Goal: Task Accomplishment & Management: Manage account settings

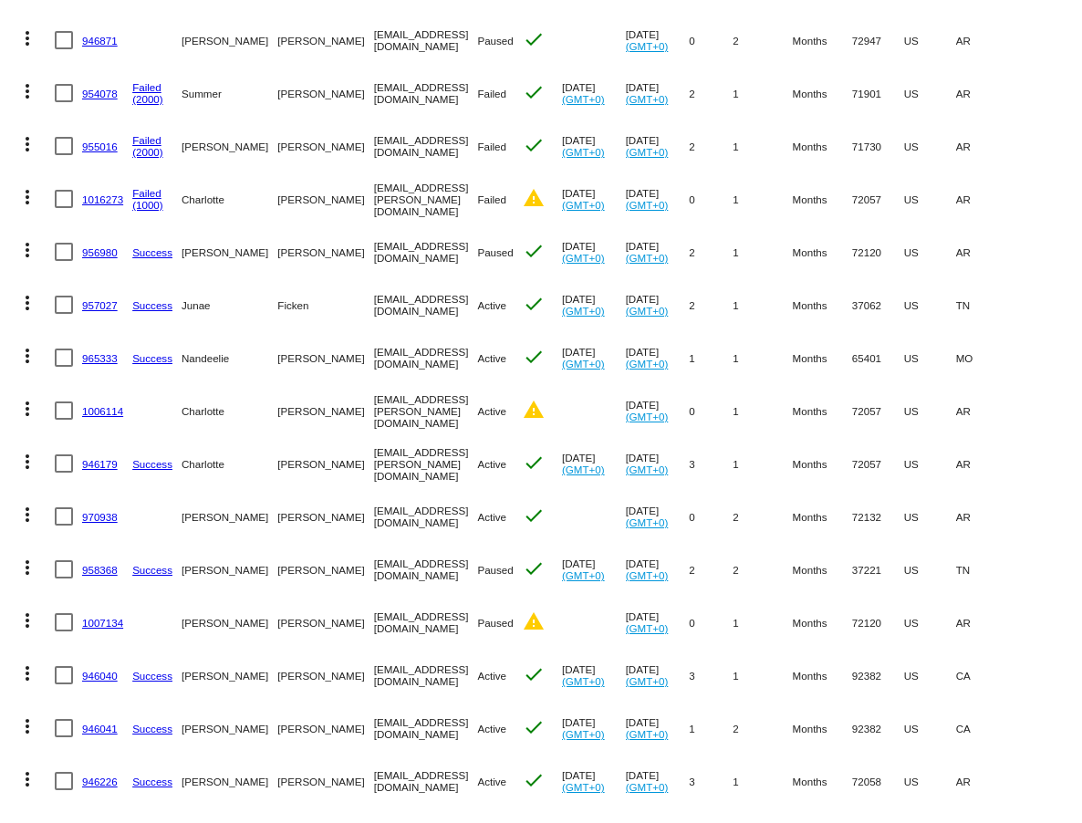
scroll to position [317, 0]
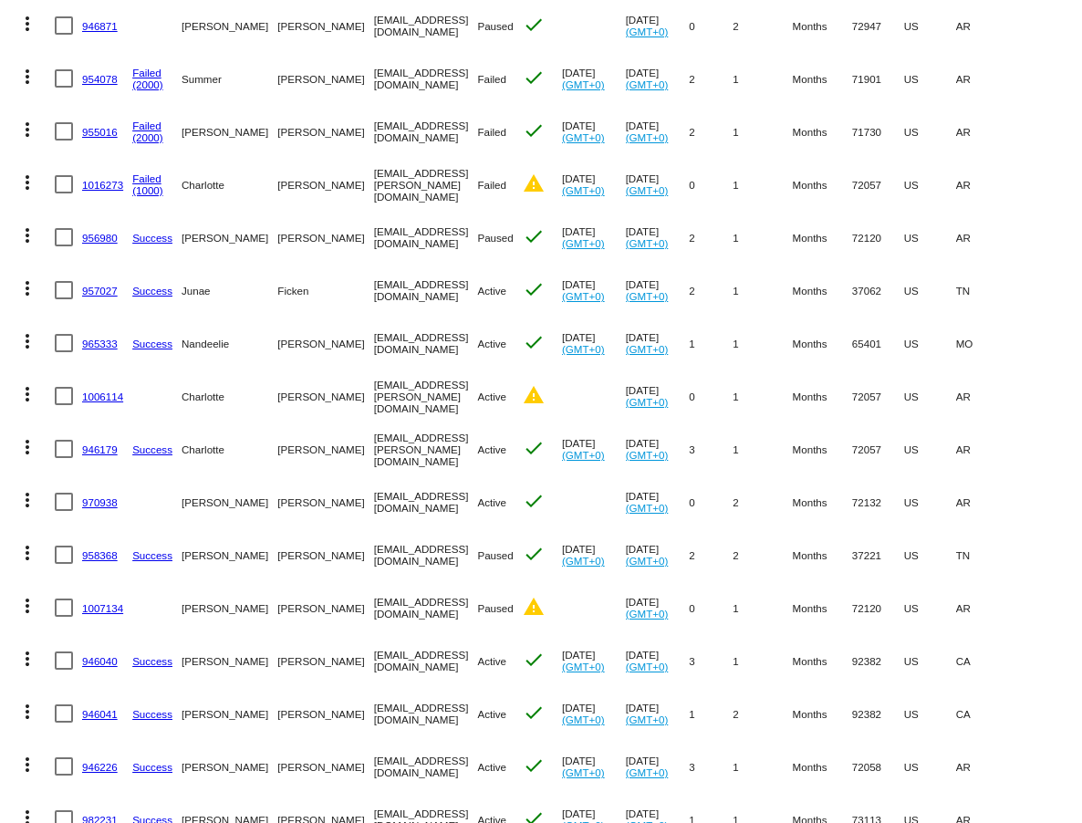
click at [103, 185] on link "1016273" at bounding box center [102, 185] width 41 height 12
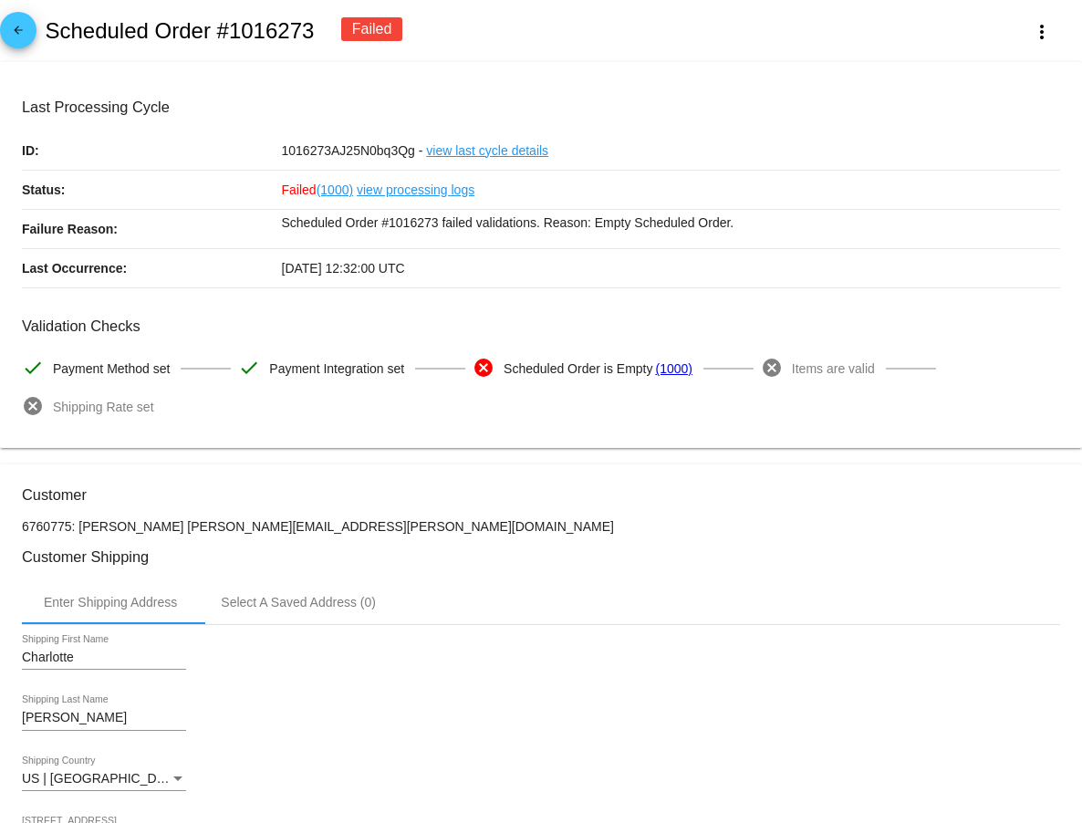
click at [19, 32] on mat-icon "arrow_back" at bounding box center [18, 35] width 22 height 22
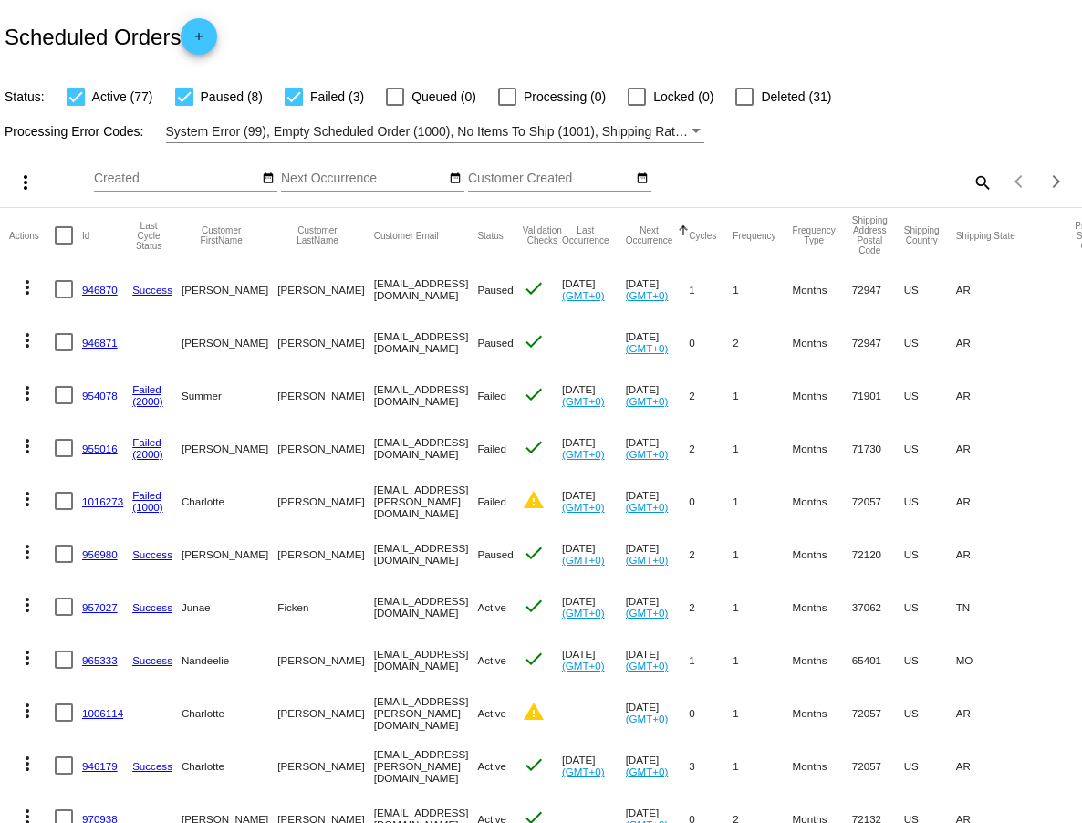
click at [28, 500] on mat-icon "more_vert" at bounding box center [27, 499] width 22 height 22
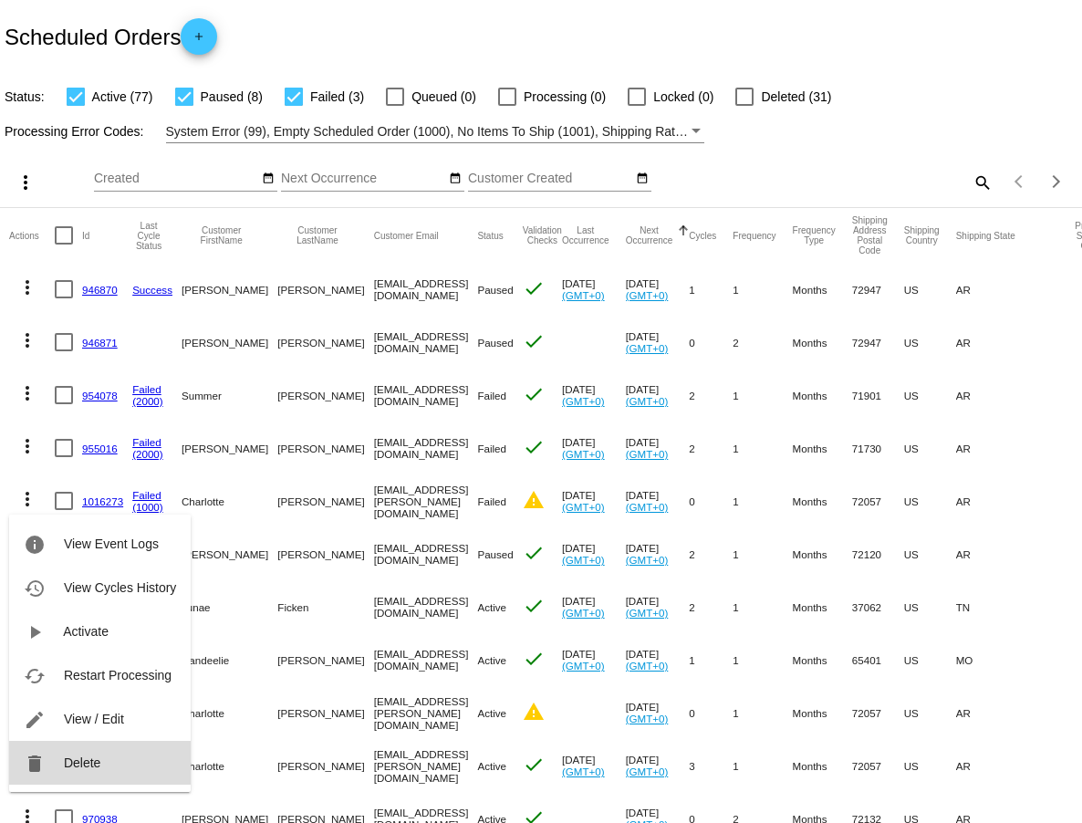
click at [87, 764] on span "Delete" at bounding box center [82, 763] width 37 height 15
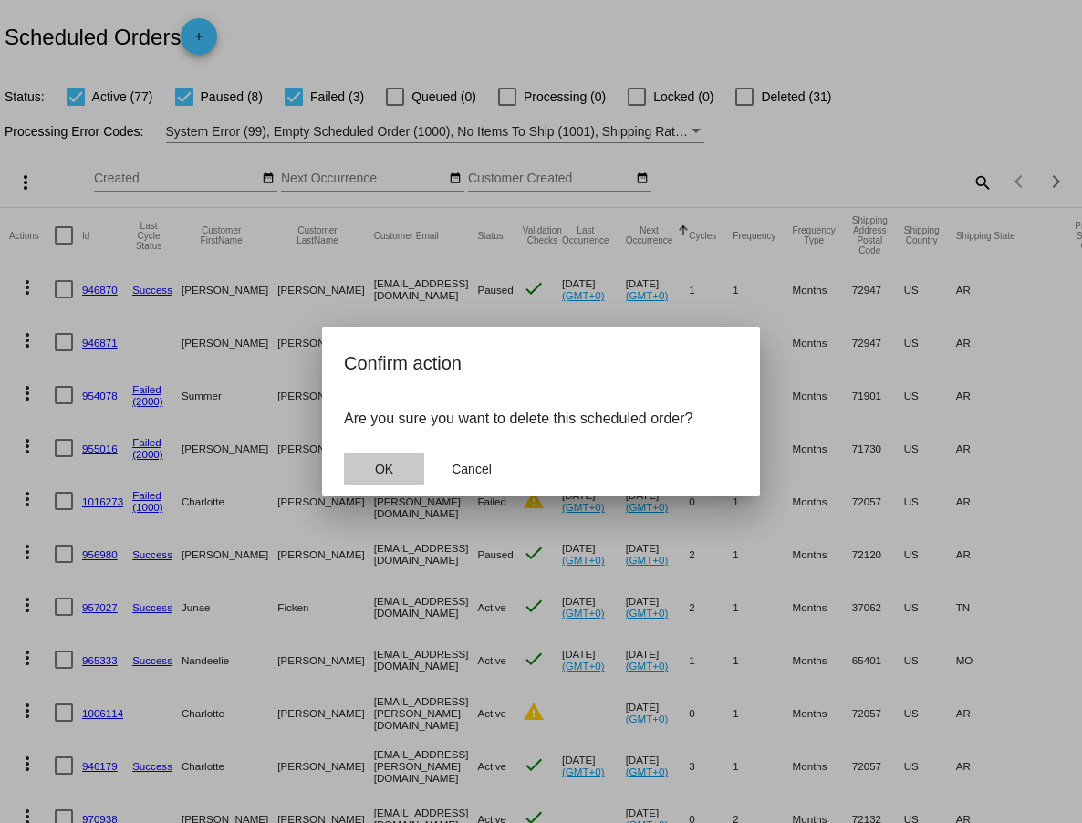
click at [392, 468] on span "OK" at bounding box center [384, 469] width 18 height 15
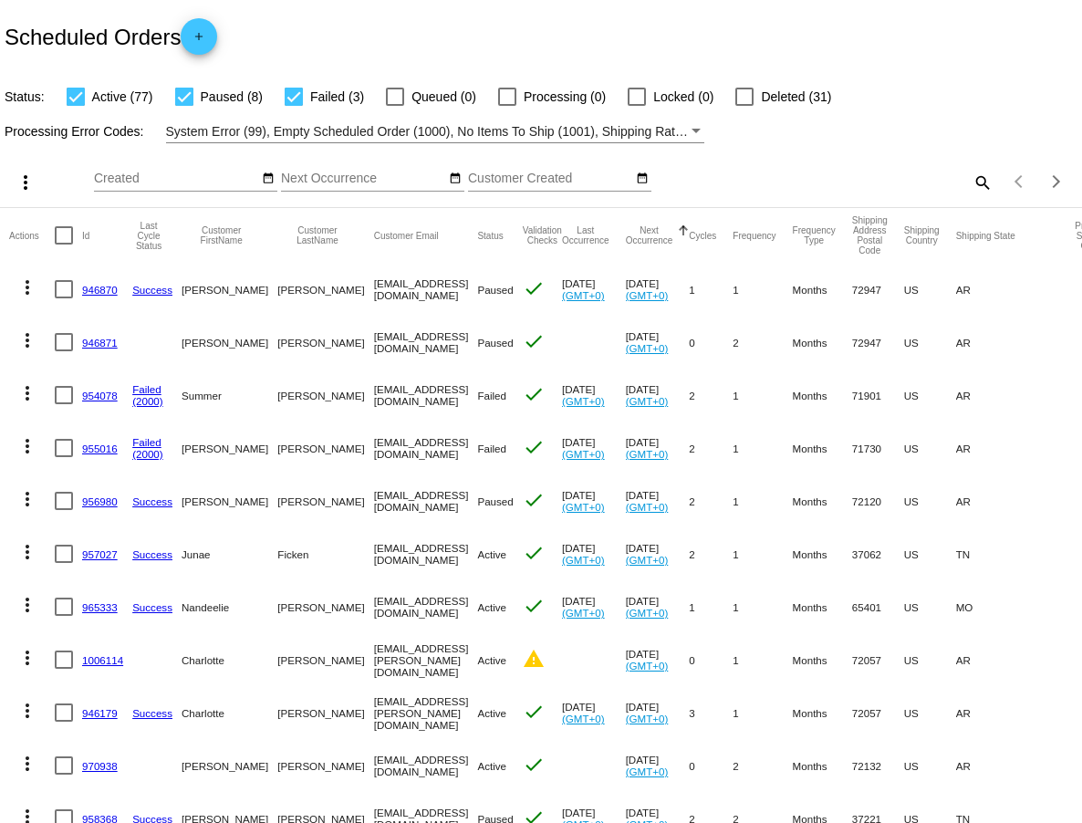
click at [98, 662] on link "1006114" at bounding box center [102, 660] width 41 height 12
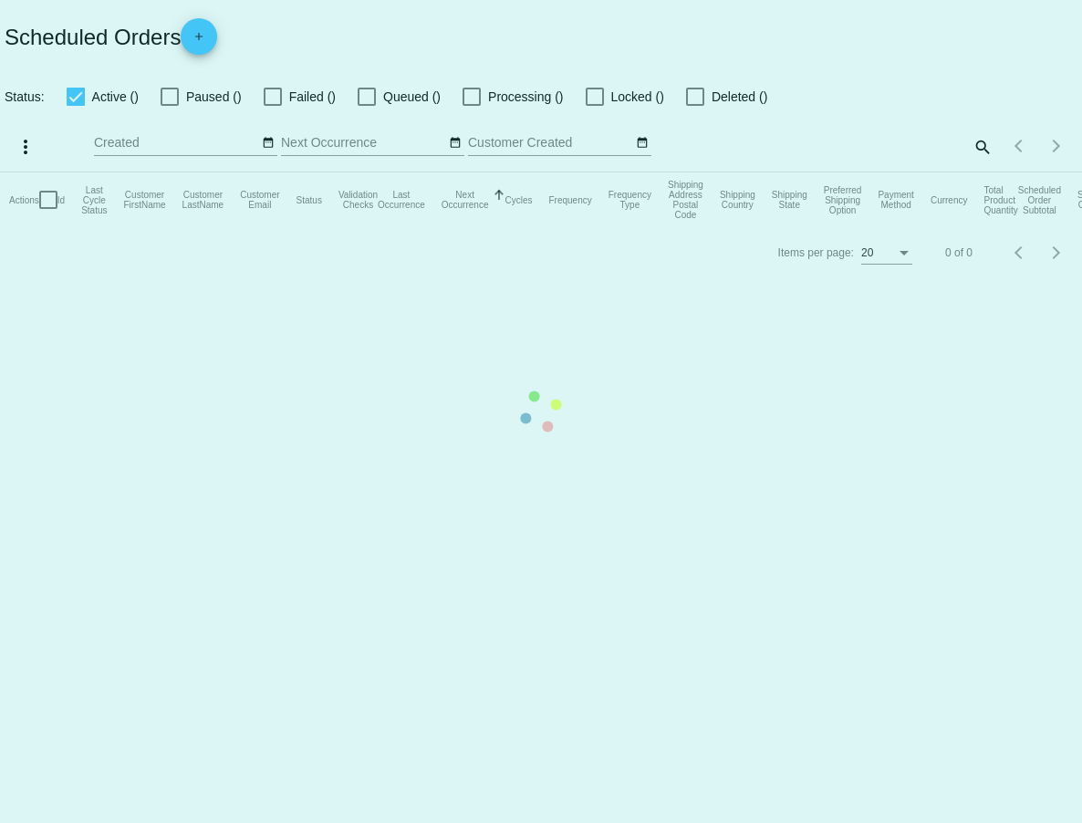
checkbox input "true"
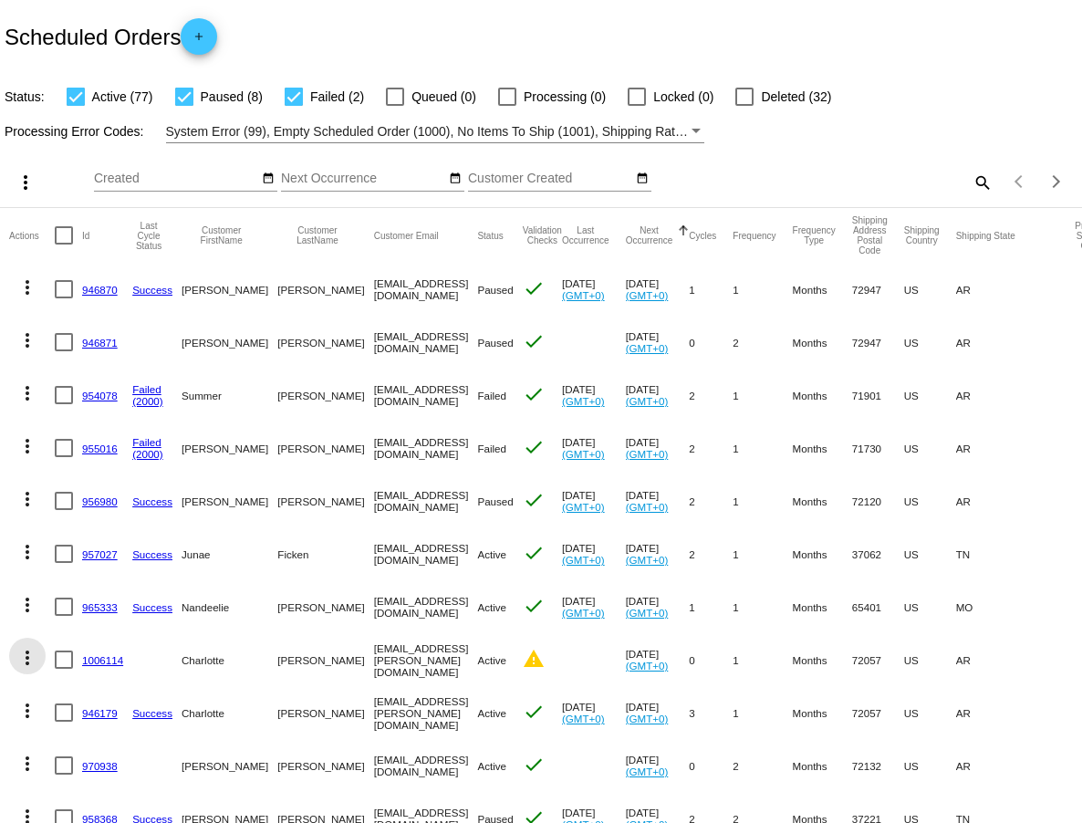
click at [27, 656] on mat-icon "more_vert" at bounding box center [27, 658] width 22 height 22
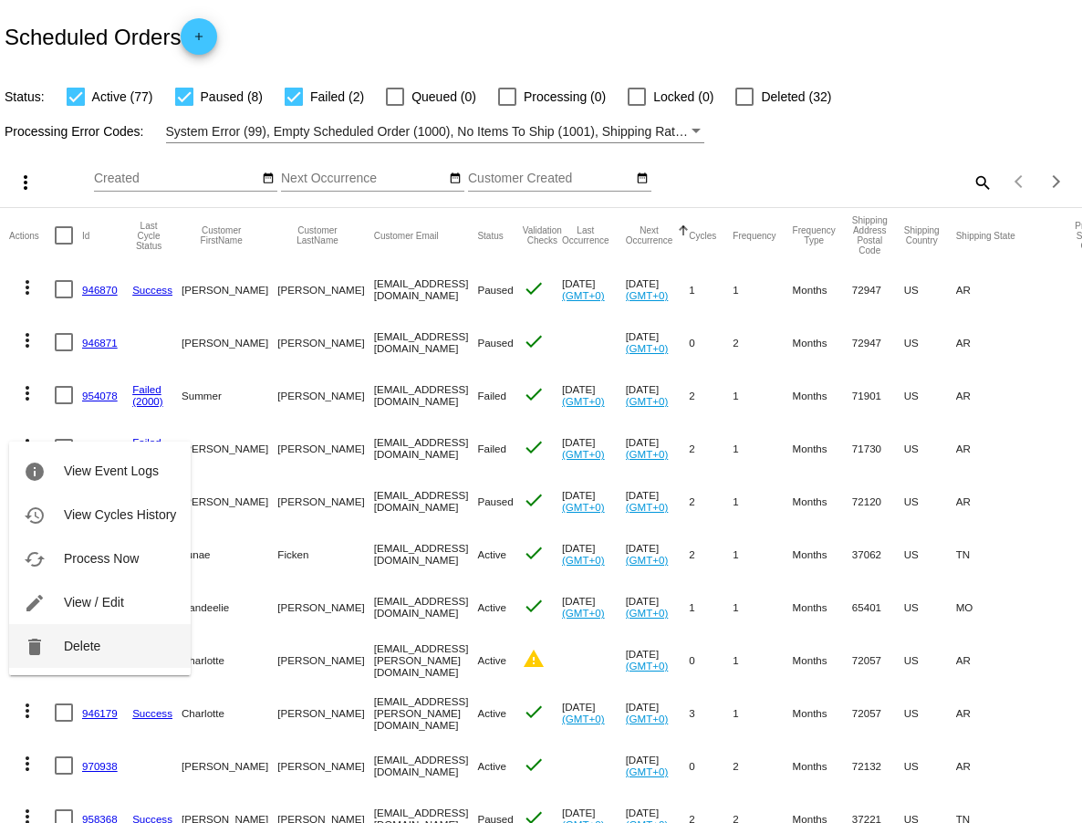
click at [74, 649] on span "Delete" at bounding box center [82, 646] width 37 height 15
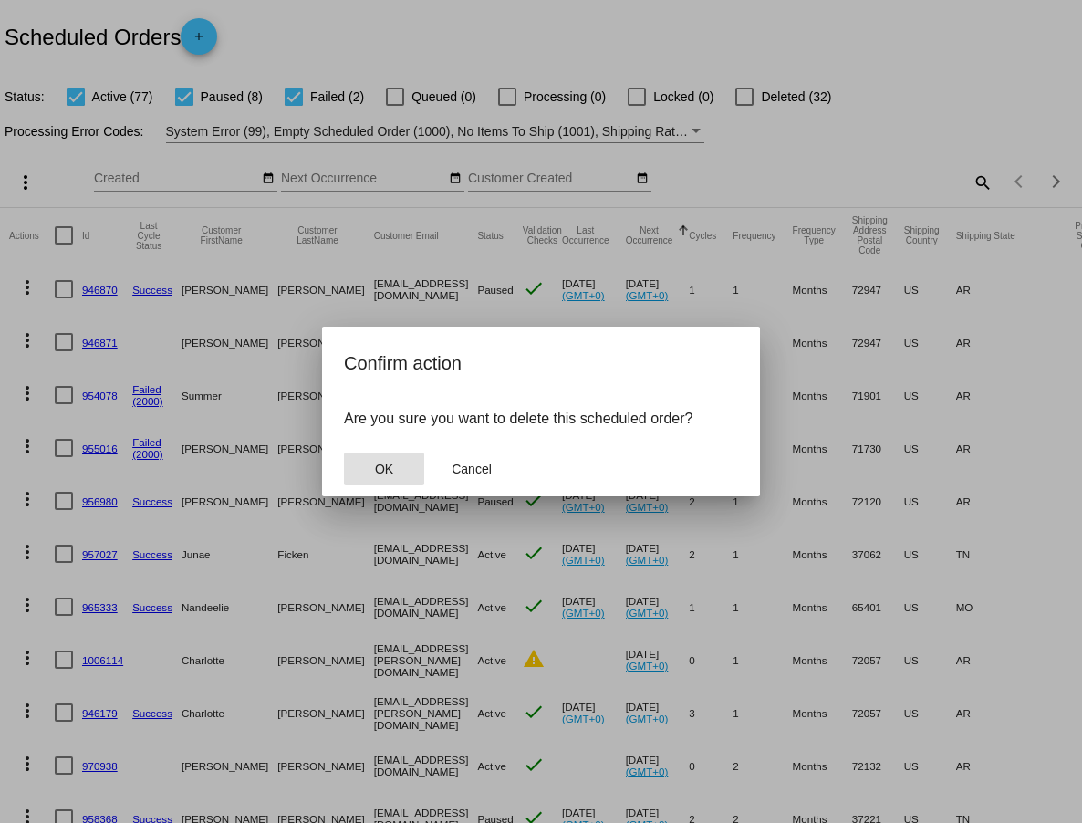
click at [388, 465] on span "OK" at bounding box center [384, 469] width 18 height 15
